Goal: Task Accomplishment & Management: Use online tool/utility

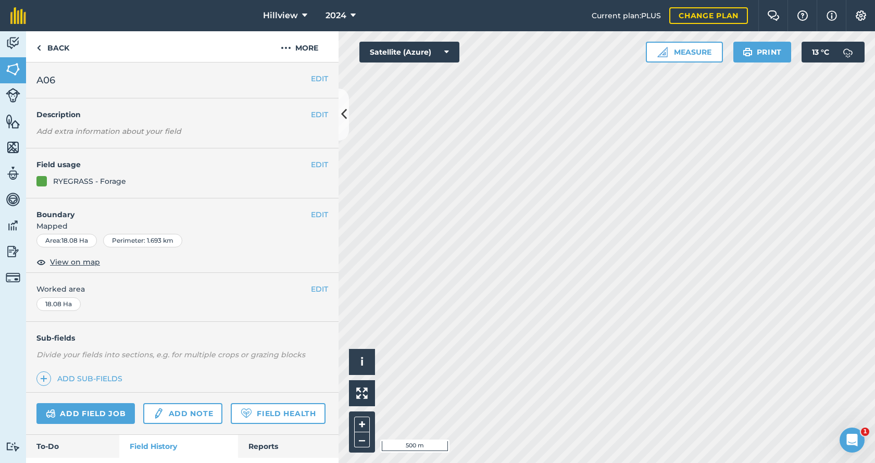
scroll to position [421, 0]
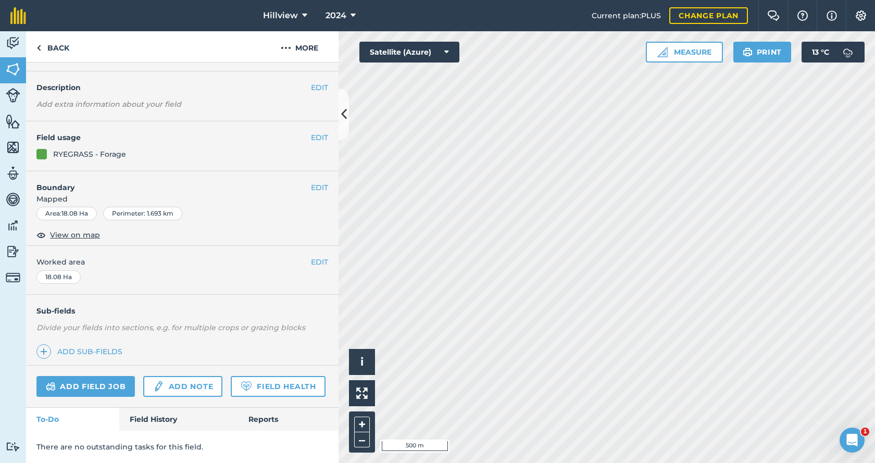
scroll to position [56, 0]
click at [151, 422] on link "Field History" at bounding box center [178, 419] width 118 height 23
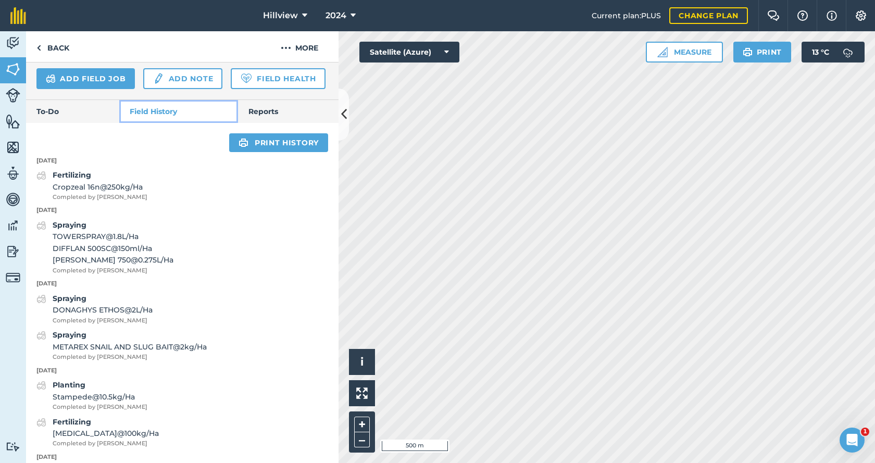
scroll to position [317, 0]
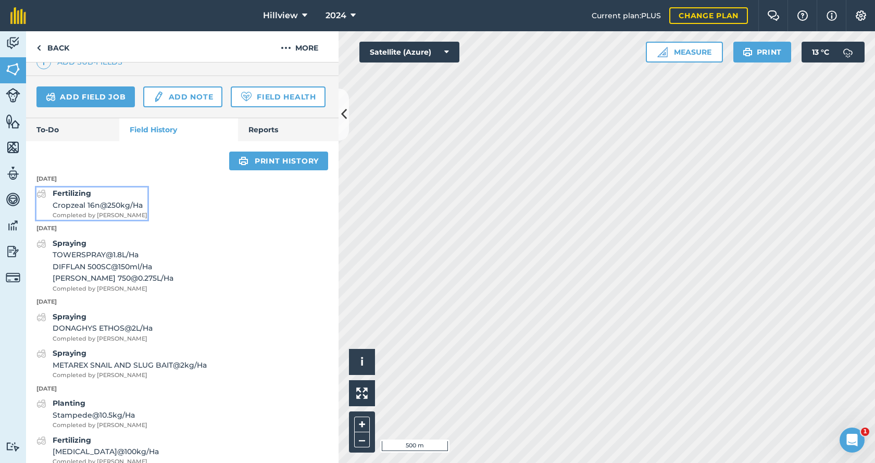
click at [102, 220] on span "Completed by [PERSON_NAME]" at bounding box center [100, 215] width 95 height 9
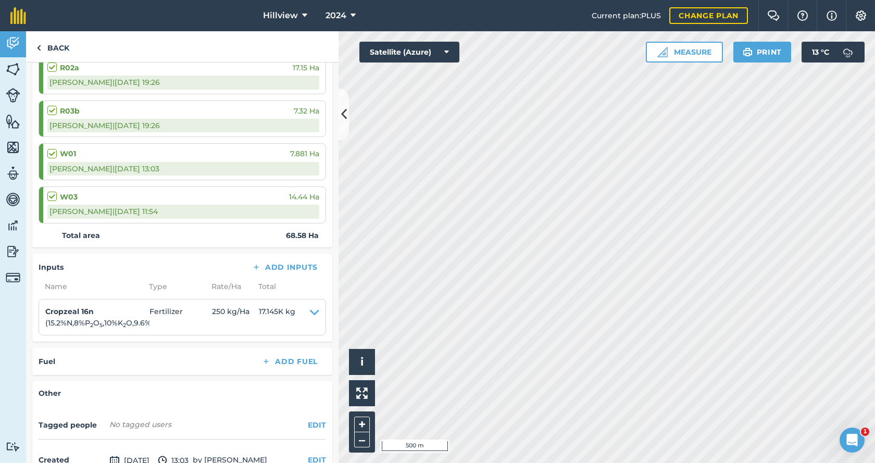
scroll to position [319, 0]
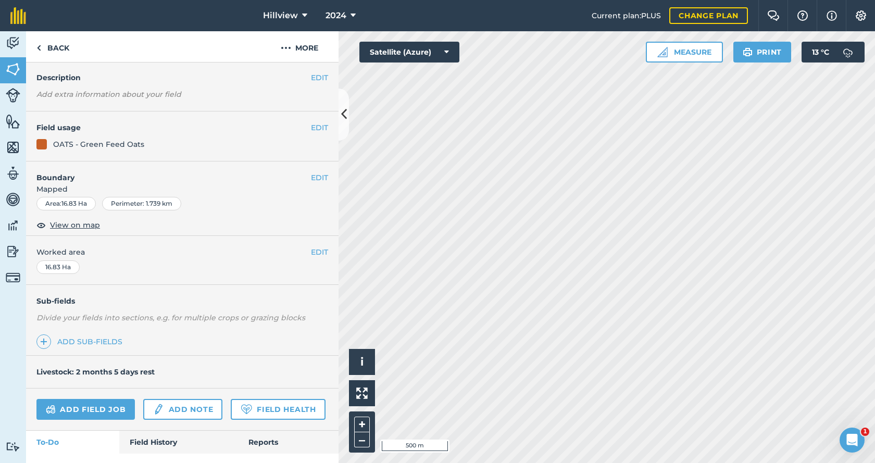
scroll to position [89, 0]
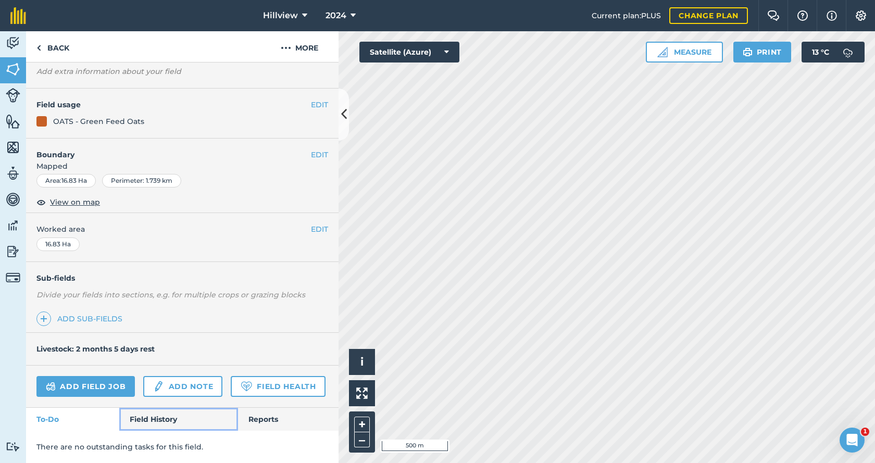
click at [160, 420] on link "Field History" at bounding box center [178, 419] width 118 height 23
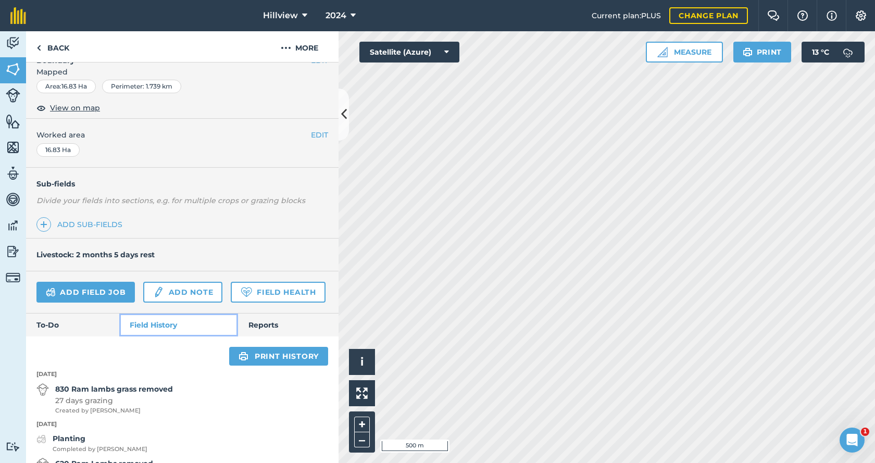
scroll to position [141, 0]
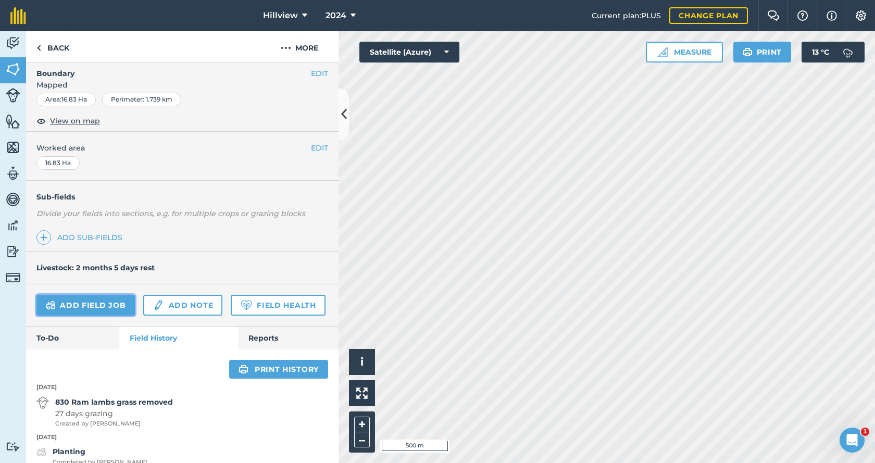
click at [108, 304] on link "Add field job" at bounding box center [85, 305] width 98 height 21
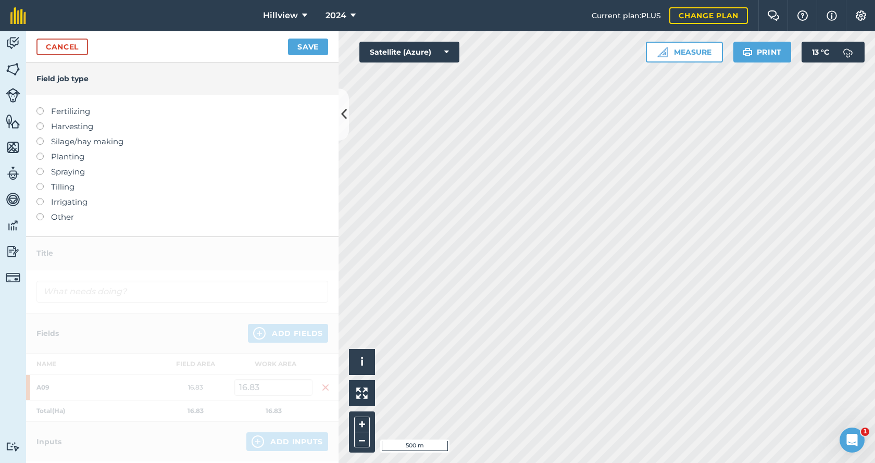
click at [43, 107] on label at bounding box center [43, 107] width 15 height 0
type input "Fertilizing"
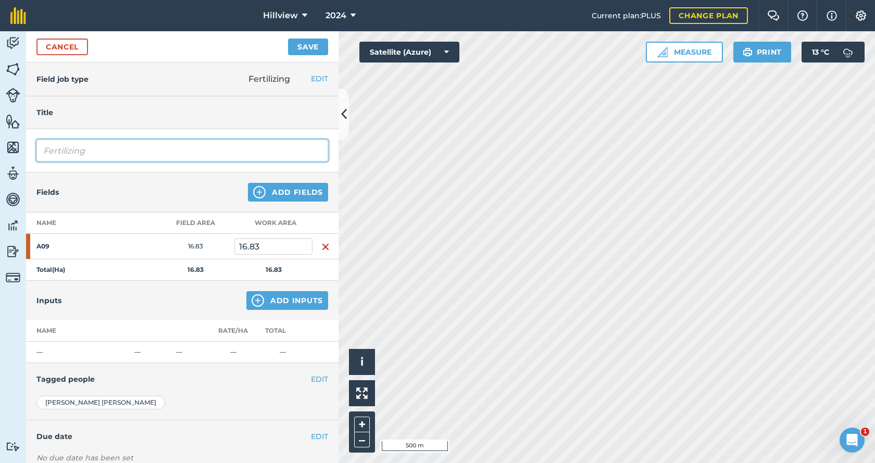
click at [116, 151] on input "Fertilizing" at bounding box center [182, 151] width 292 height 22
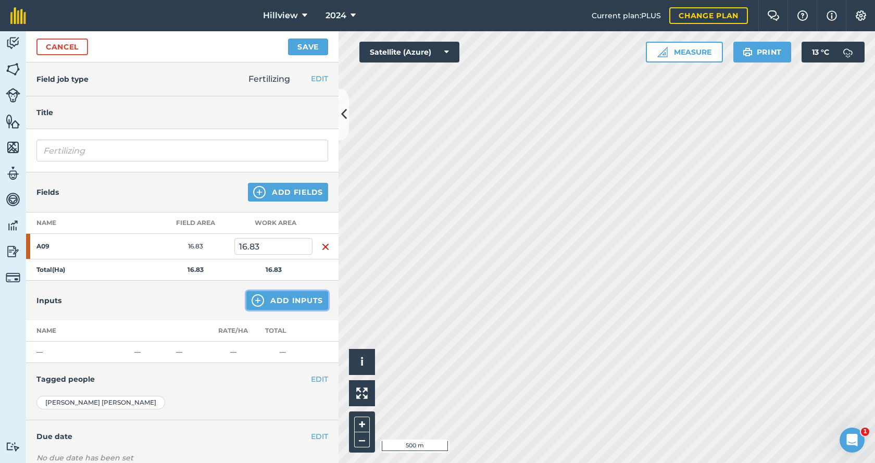
click at [269, 302] on button "Add Inputs" at bounding box center [287, 300] width 82 height 19
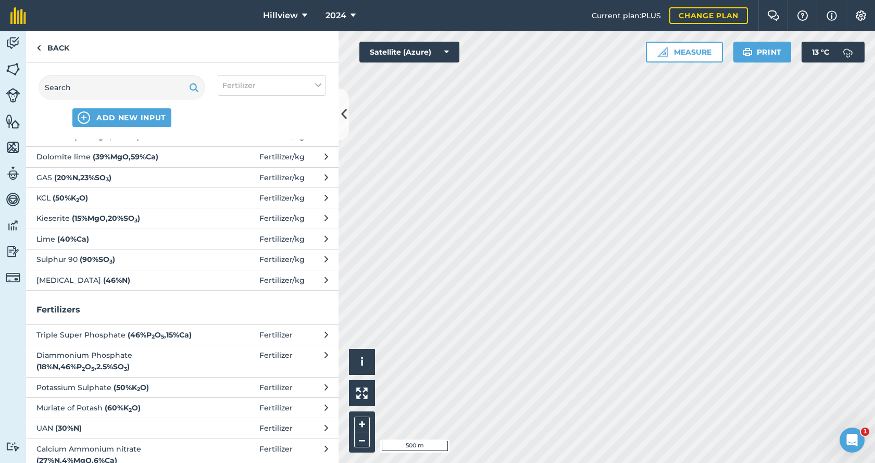
scroll to position [417, 0]
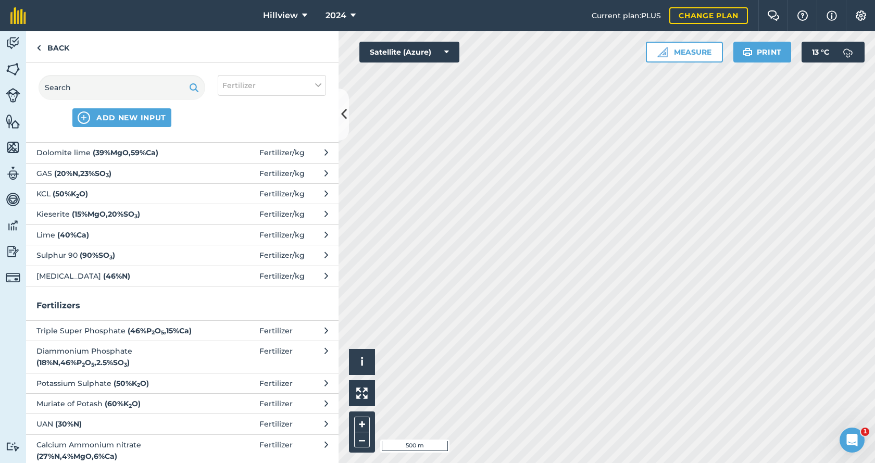
click at [73, 286] on button "[MEDICAL_DATA] ( 46 % N ) Fertilizer / kg" at bounding box center [182, 276] width 313 height 20
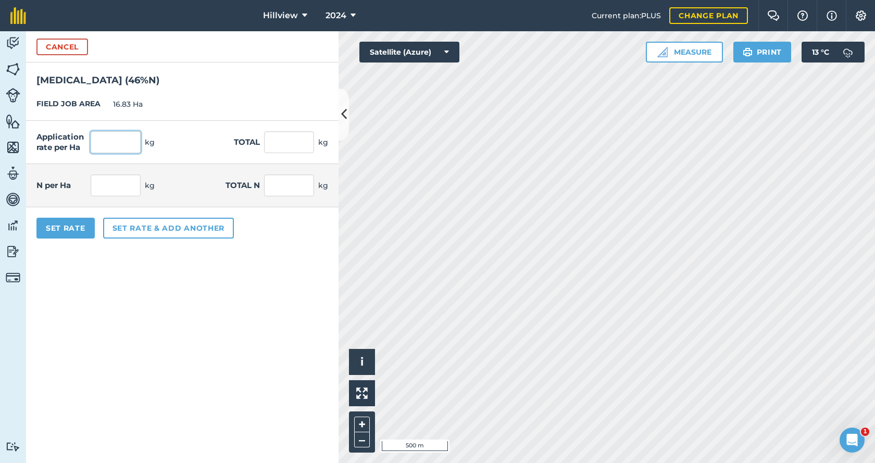
click at [108, 146] on input "text" at bounding box center [116, 142] width 50 height 22
type input "150"
type input "2,524.5"
type input "69"
type input "1,161.27"
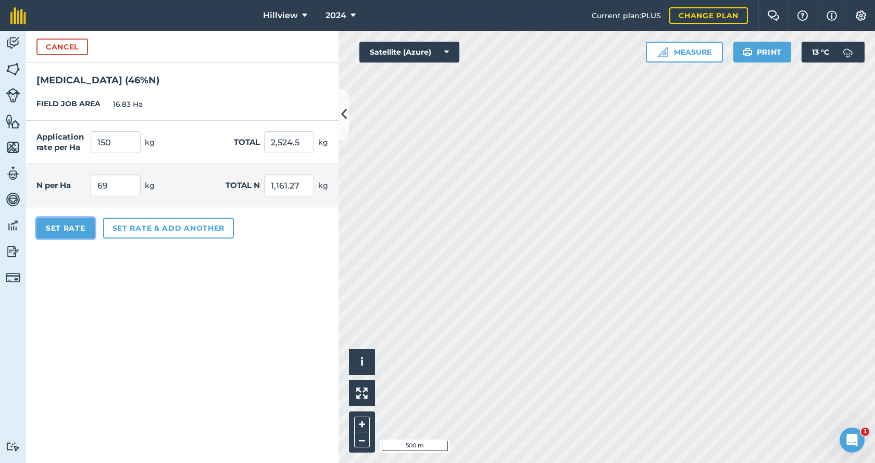
click at [77, 224] on button "Set Rate" at bounding box center [65, 228] width 58 height 21
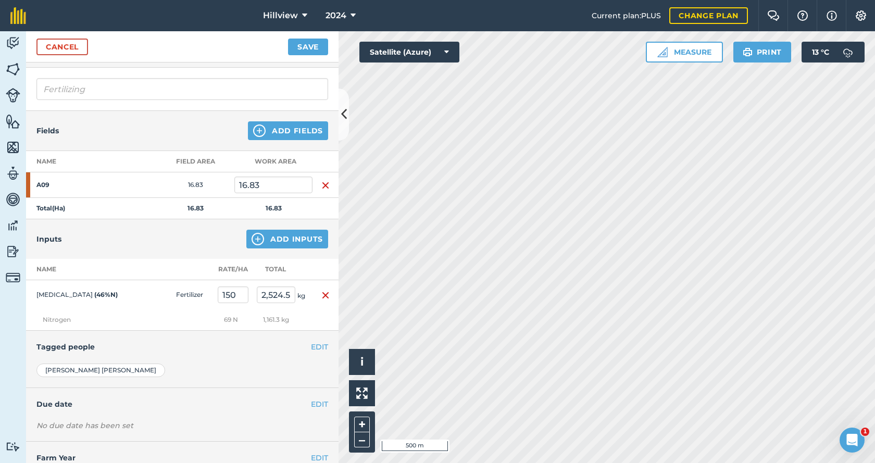
scroll to position [43, 0]
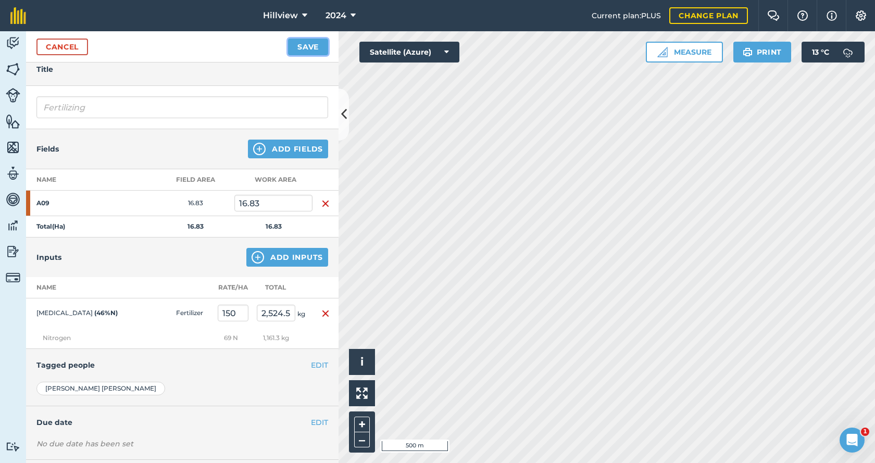
click at [301, 47] on button "Save" at bounding box center [308, 47] width 40 height 17
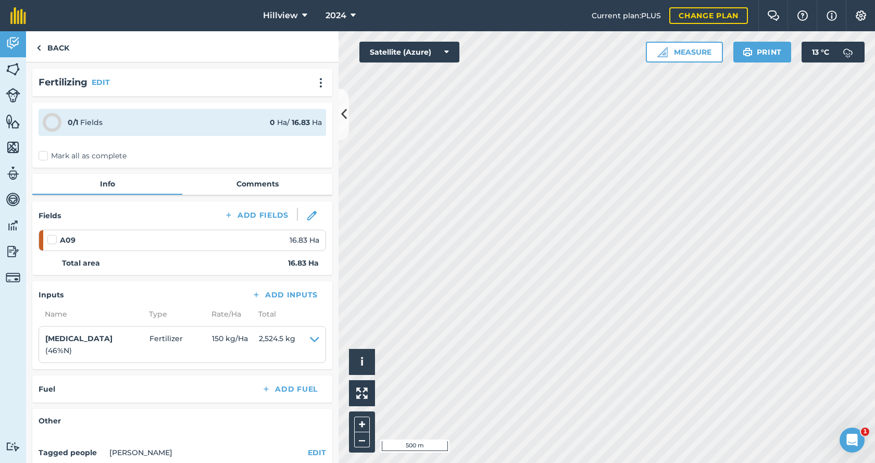
click at [42, 158] on label "Mark all as complete" at bounding box center [83, 156] width 88 height 11
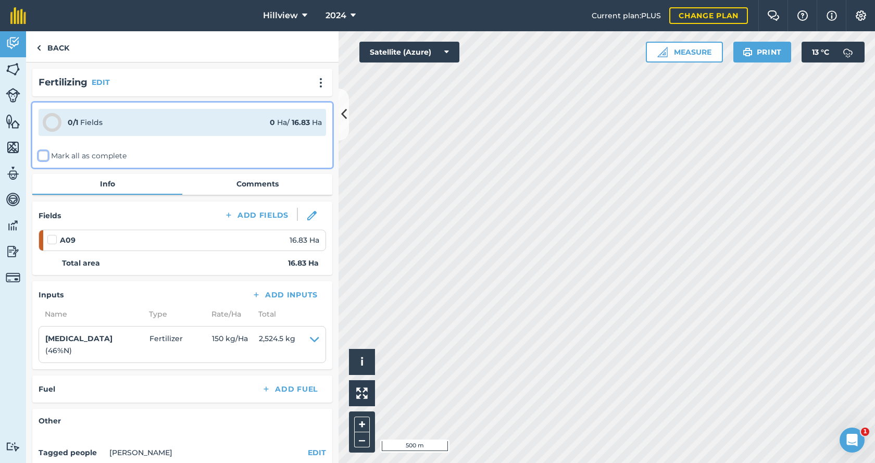
click at [42, 157] on input "Mark all as complete" at bounding box center [42, 154] width 7 height 7
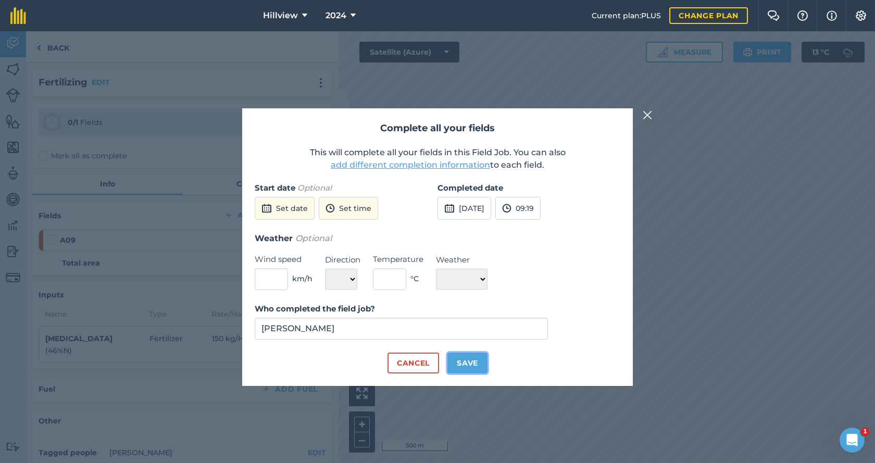
click at [464, 362] on button "Save" at bounding box center [468, 363] width 40 height 21
checkbox input "true"
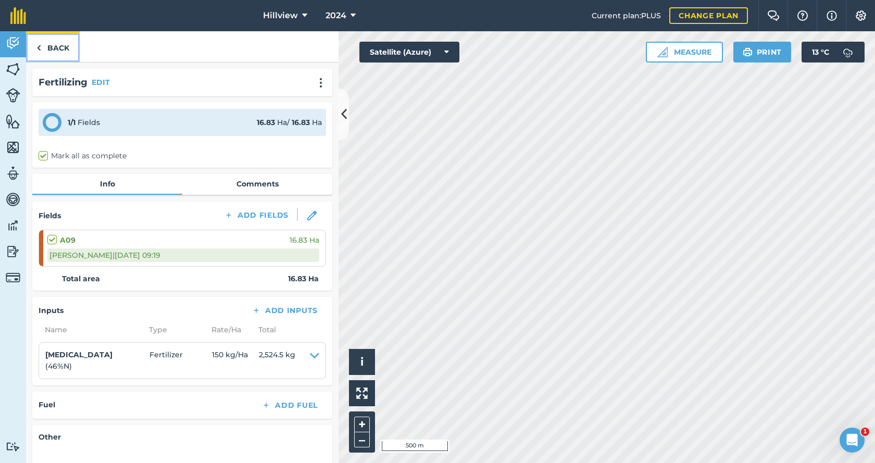
click at [51, 47] on link "Back" at bounding box center [53, 46] width 54 height 31
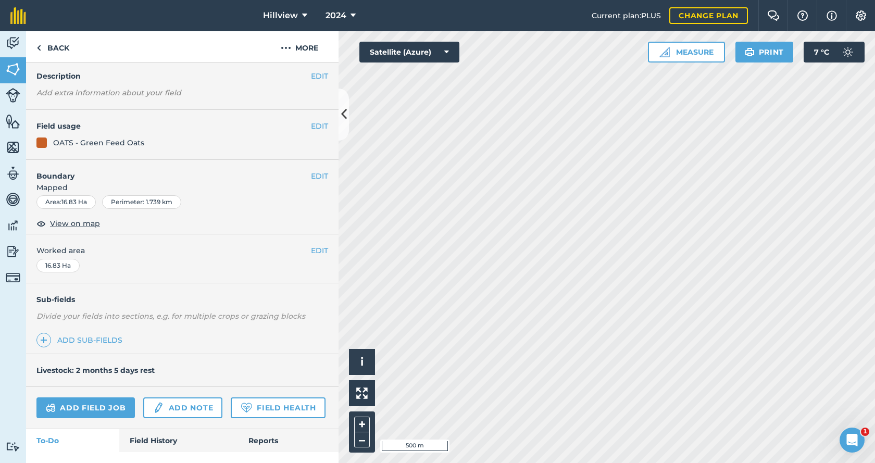
scroll to position [89, 0]
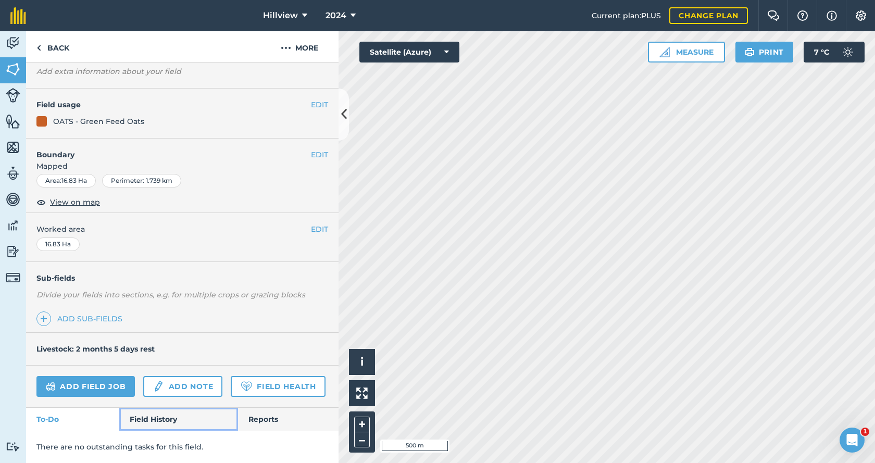
click at [155, 413] on link "Field History" at bounding box center [178, 419] width 118 height 23
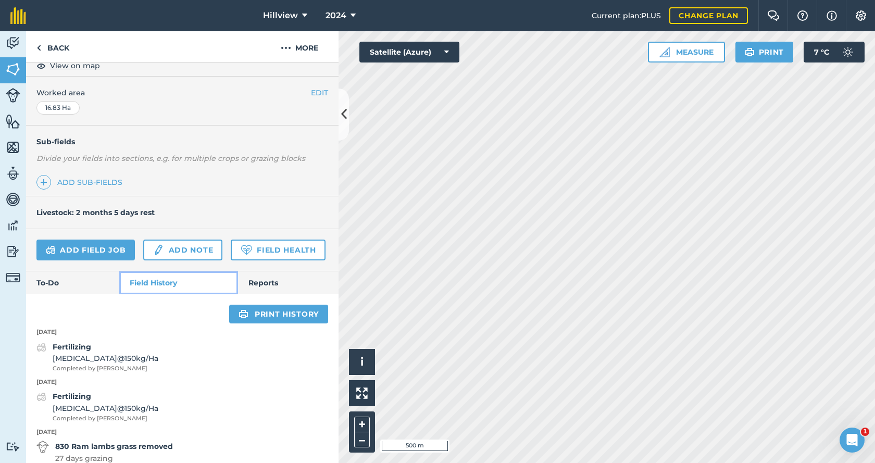
scroll to position [402, 0]
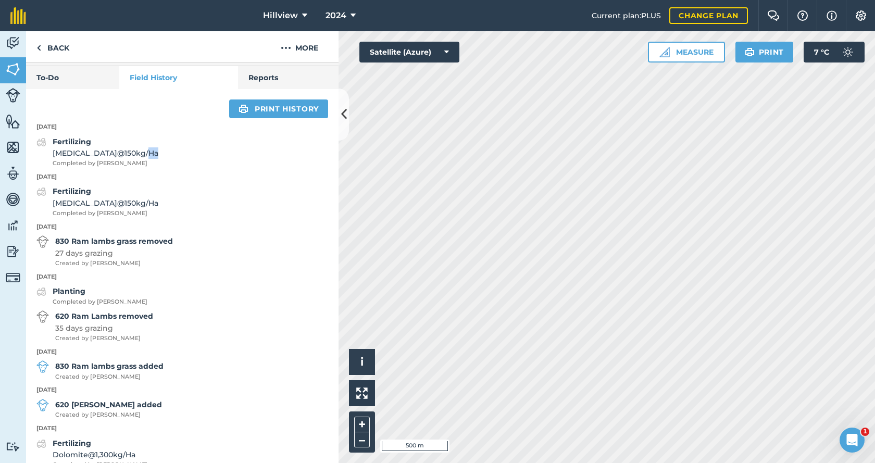
drag, startPoint x: 169, startPoint y: 181, endPoint x: 108, endPoint y: 179, distance: 61.5
click at [108, 168] on div "Fertilizing Urea @ 150 kg / Ha Completed by Simon W" at bounding box center [182, 152] width 313 height 32
click at [162, 168] on div "Fertilizing Urea @ 150 kg / Ha Completed by Simon W" at bounding box center [182, 152] width 313 height 32
click at [56, 146] on strong "Fertilizing" at bounding box center [72, 141] width 39 height 9
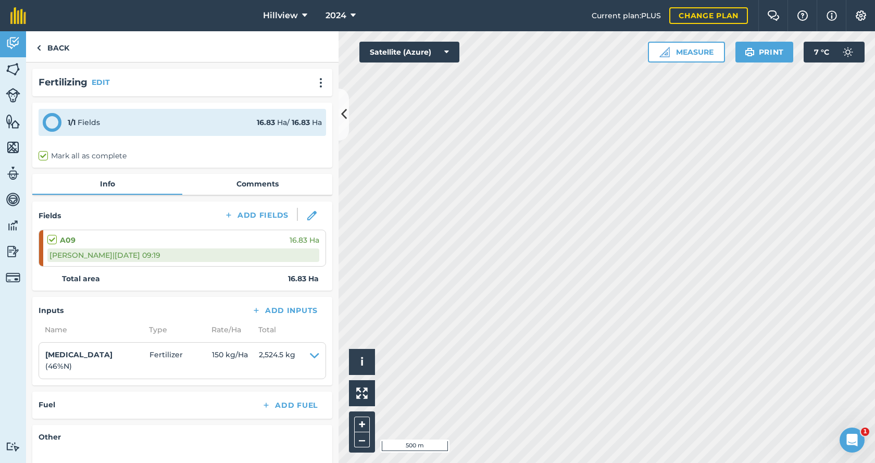
drag, startPoint x: 306, startPoint y: 91, endPoint x: 316, endPoint y: 90, distance: 10.5
click at [306, 91] on div "Fertilizing EDIT" at bounding box center [182, 83] width 300 height 28
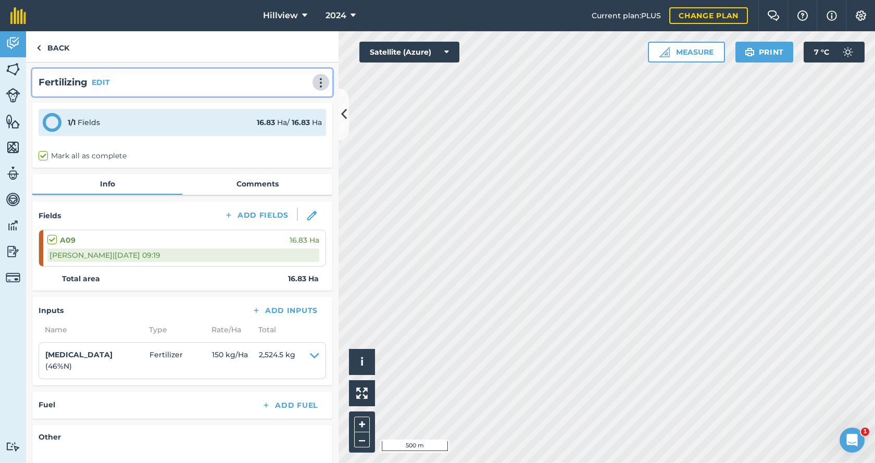
click at [317, 84] on img at bounding box center [321, 83] width 13 height 10
click at [290, 131] on link "Delete" at bounding box center [299, 130] width 67 height 21
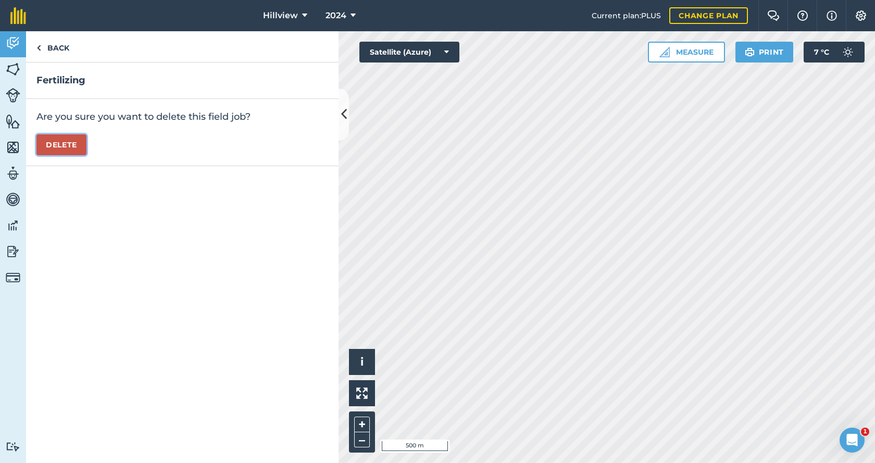
click at [69, 140] on button "Delete" at bounding box center [61, 144] width 50 height 21
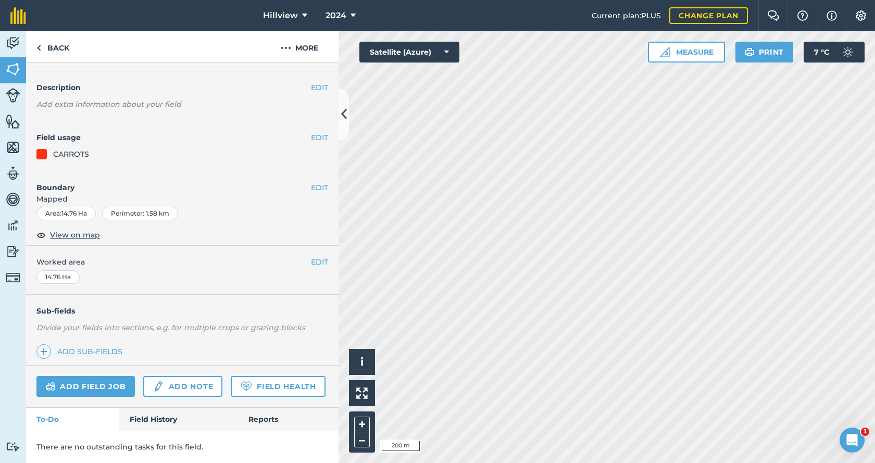
scroll to position [56, 0]
click at [153, 418] on link "Field History" at bounding box center [178, 419] width 118 height 23
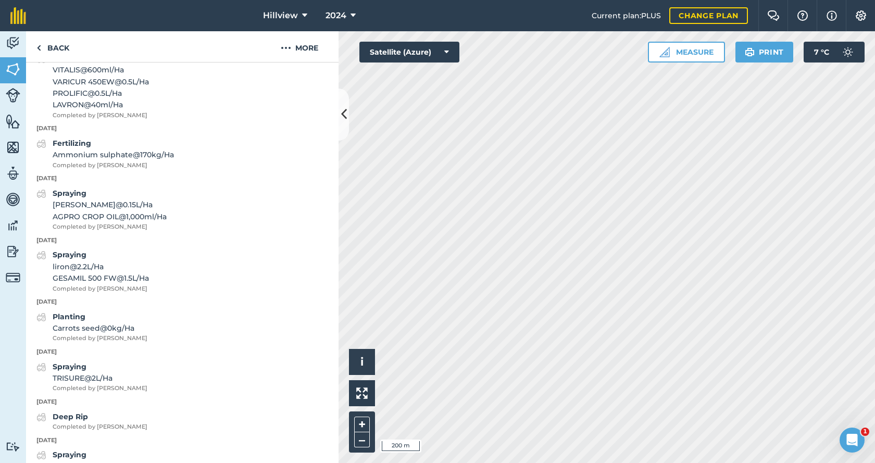
scroll to position [577, 0]
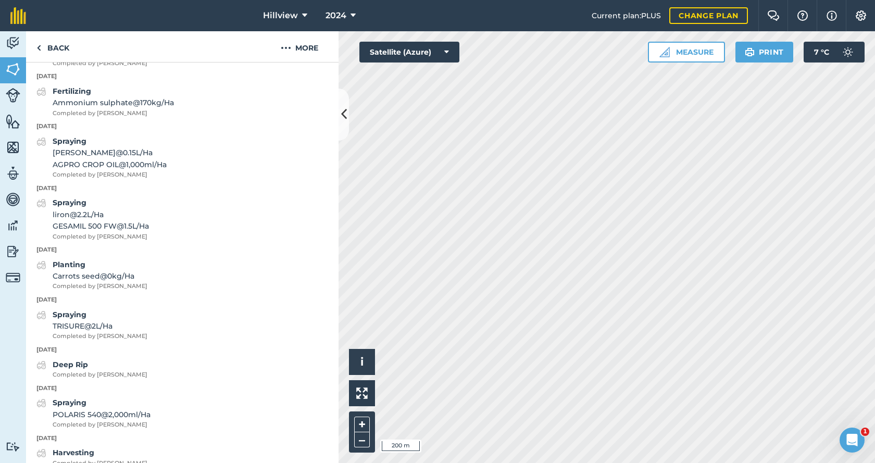
scroll to position [107, 0]
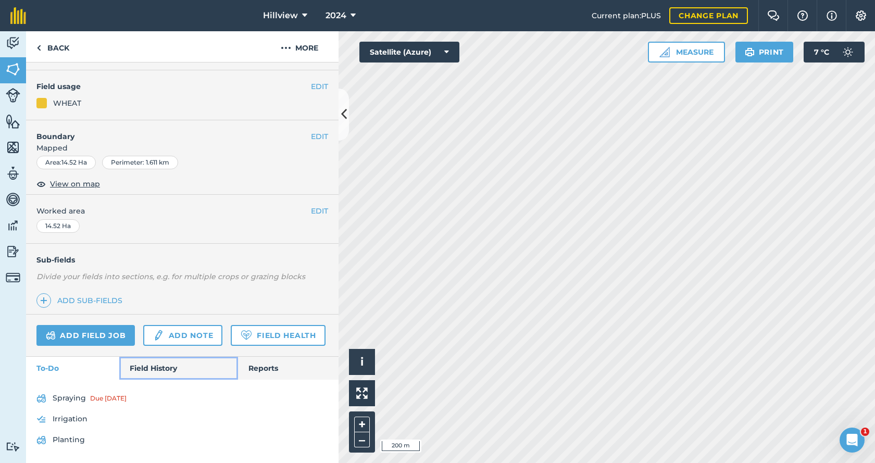
click at [145, 366] on link "Field History" at bounding box center [178, 368] width 118 height 23
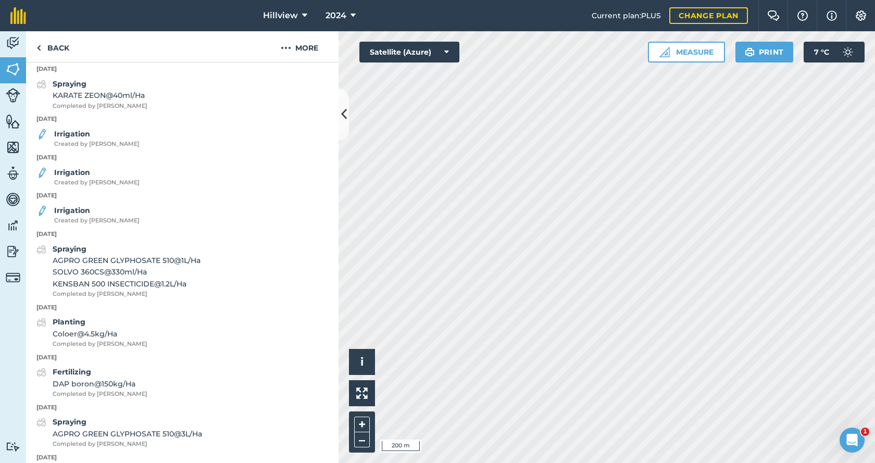
scroll to position [1066, 0]
